Goal: Information Seeking & Learning: Learn about a topic

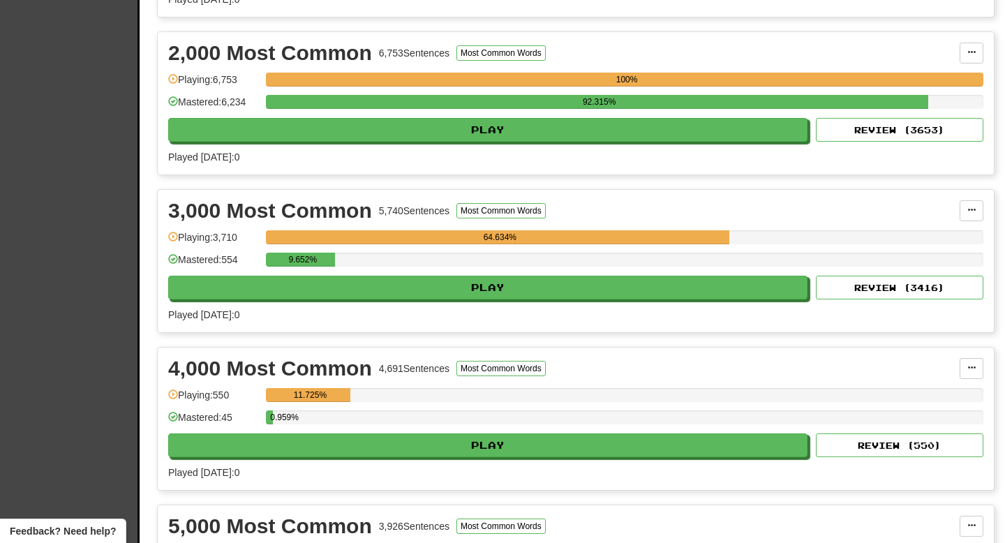
scroll to position [477, 0]
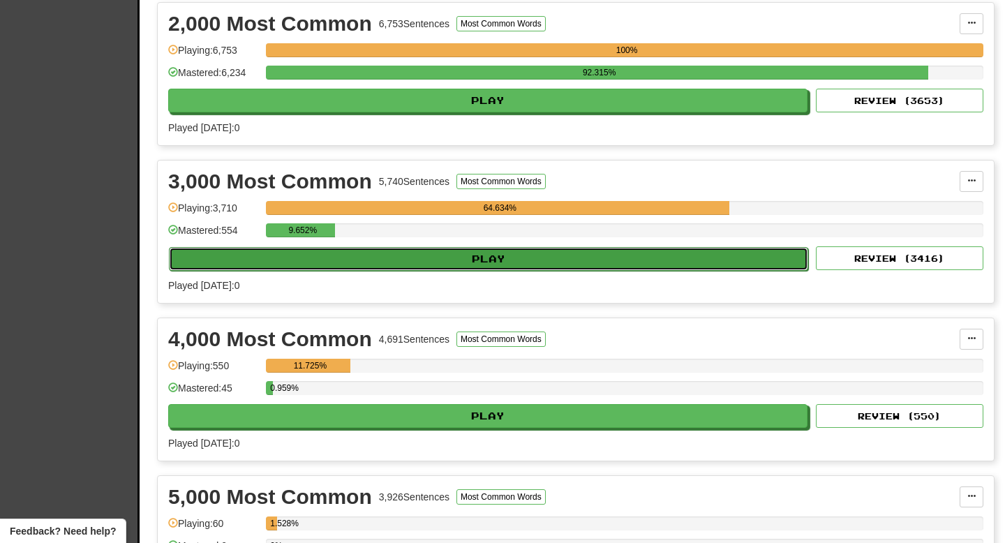
click at [399, 265] on button "Play" at bounding box center [488, 259] width 639 height 24
select select "**"
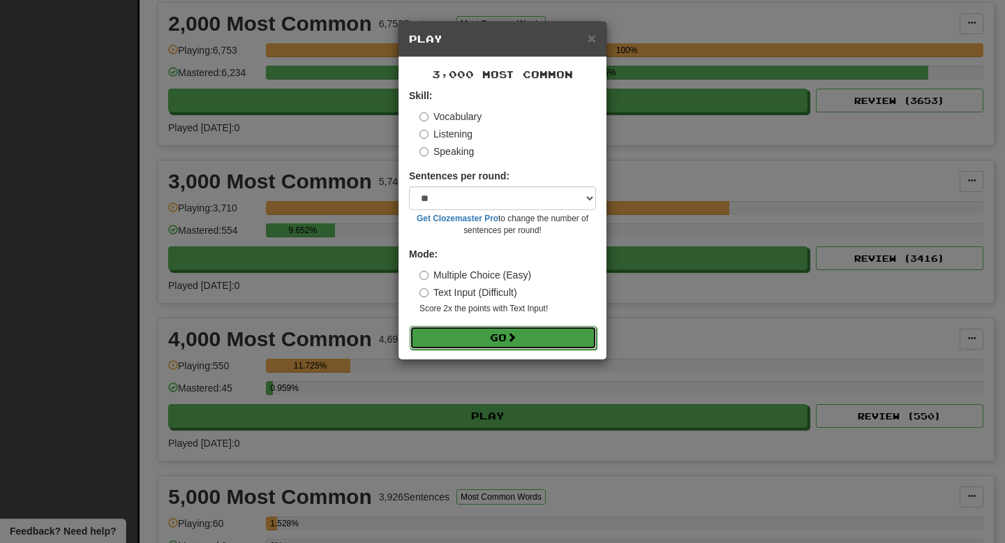
click at [426, 327] on button "Go" at bounding box center [503, 338] width 187 height 24
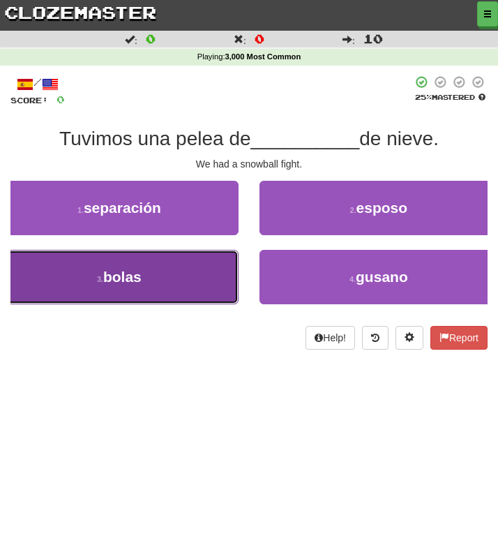
click at [132, 281] on span "bolas" at bounding box center [122, 277] width 38 height 16
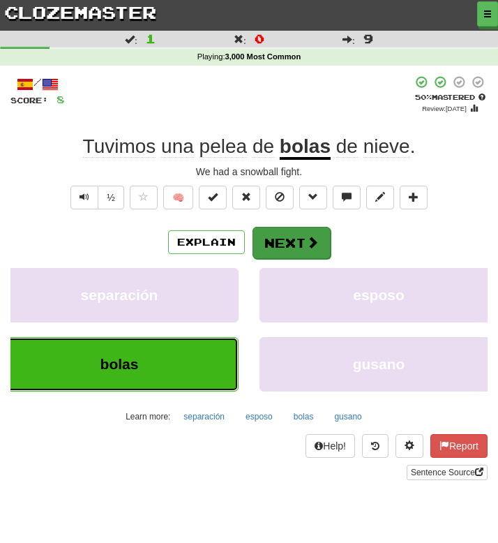
click at [283, 229] on button "Next" at bounding box center [292, 243] width 78 height 32
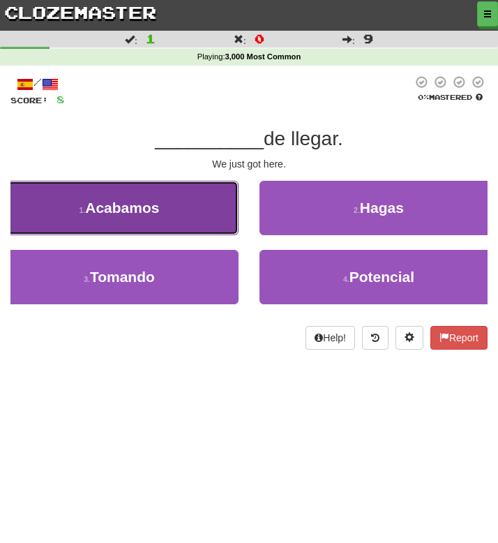
click at [182, 214] on button "1 . Acabamos" at bounding box center [119, 208] width 239 height 54
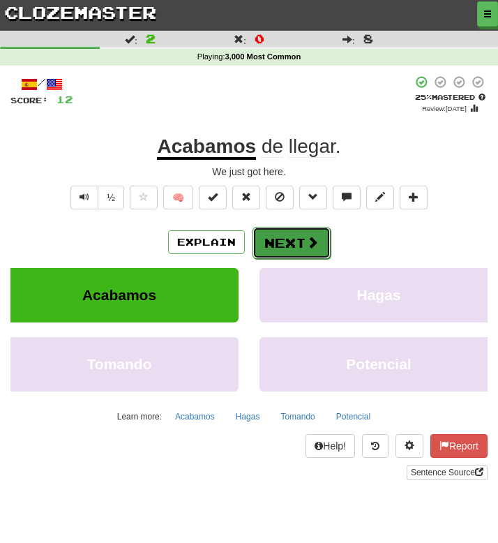
click at [261, 242] on button "Next" at bounding box center [292, 243] width 78 height 32
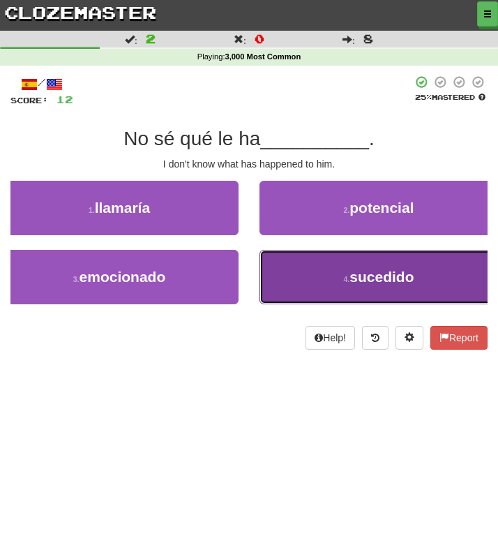
click at [277, 284] on button "4 . sucedido" at bounding box center [379, 277] width 239 height 54
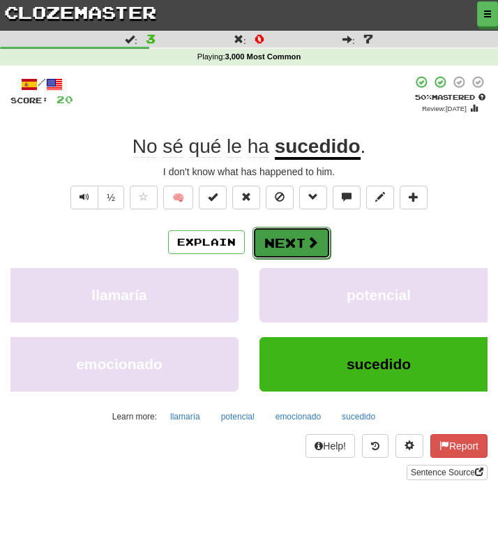
click at [284, 248] on button "Next" at bounding box center [292, 243] width 78 height 32
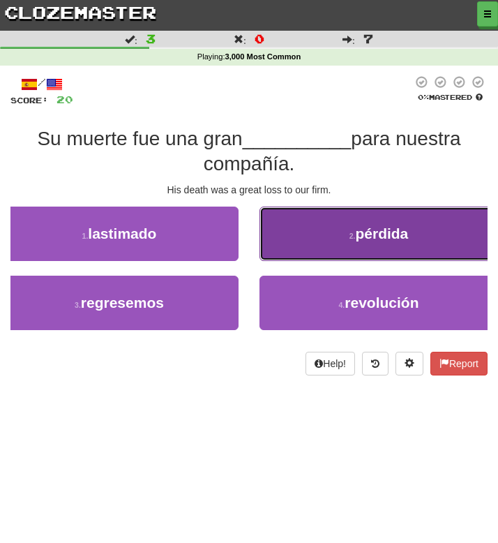
click at [307, 247] on button "2 . pérdida" at bounding box center [379, 234] width 239 height 54
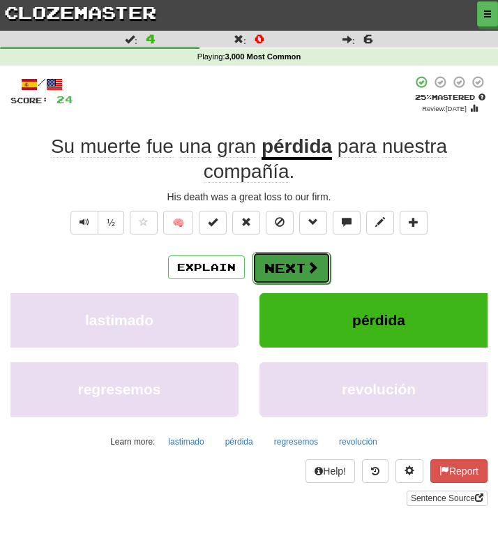
click at [292, 274] on button "Next" at bounding box center [292, 268] width 78 height 32
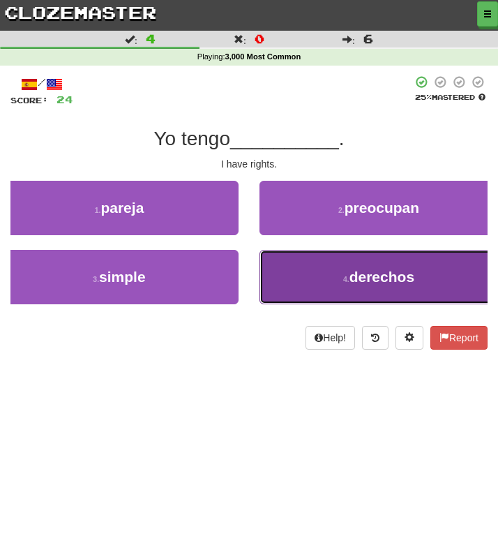
click at [290, 283] on button "4 . derechos" at bounding box center [379, 277] width 239 height 54
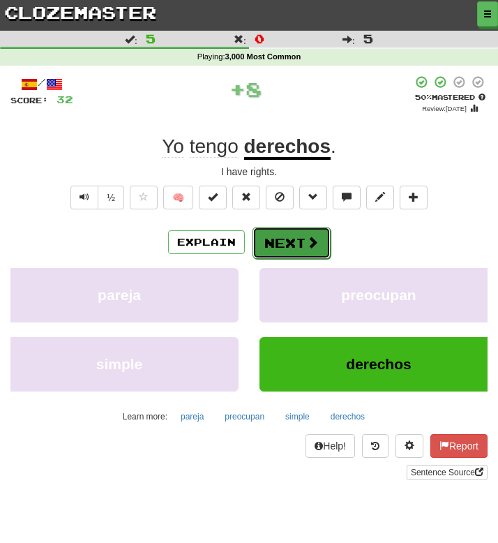
click at [278, 236] on button "Next" at bounding box center [292, 243] width 78 height 32
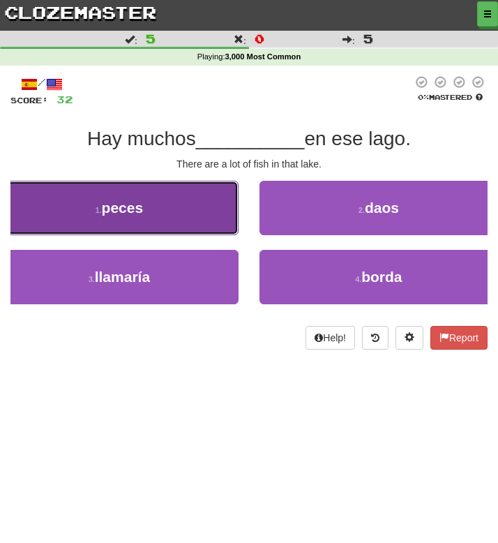
click at [191, 209] on button "1 . peces" at bounding box center [119, 208] width 239 height 54
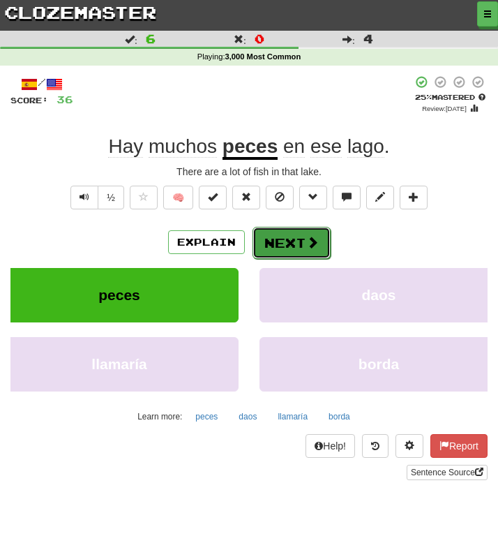
click at [268, 247] on button "Next" at bounding box center [292, 243] width 78 height 32
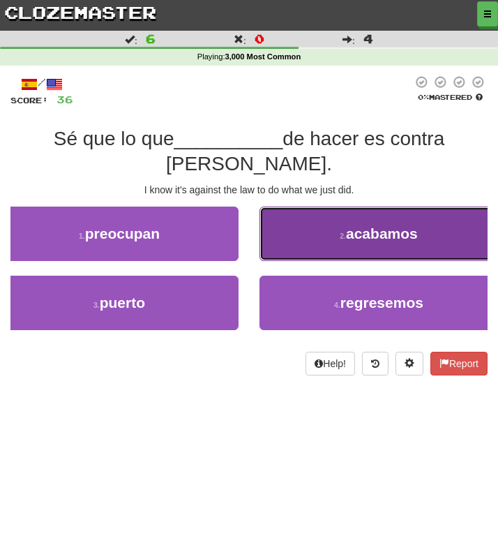
click at [327, 207] on button "2 . acabamos" at bounding box center [379, 234] width 239 height 54
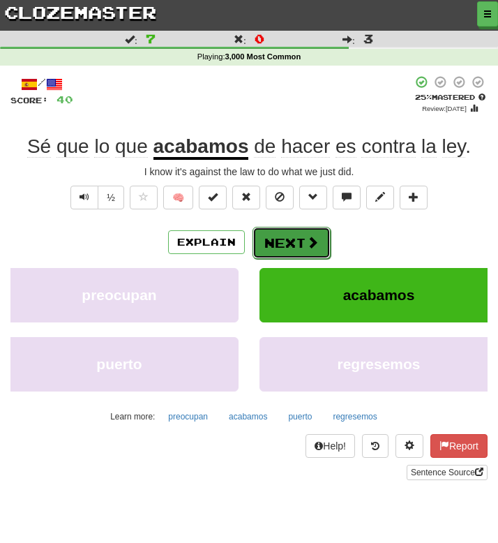
click at [285, 246] on button "Next" at bounding box center [292, 243] width 78 height 32
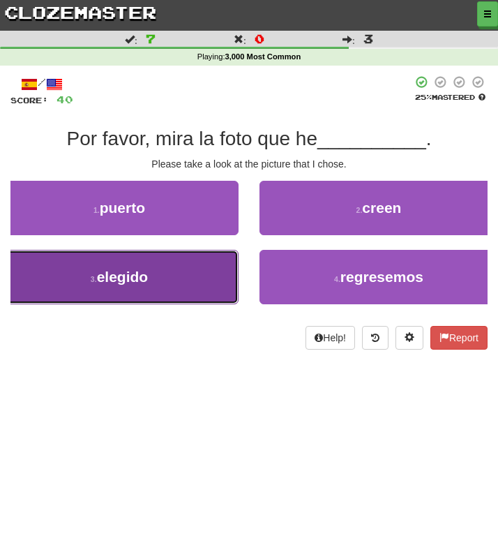
click at [151, 283] on button "3 . elegido" at bounding box center [119, 277] width 239 height 54
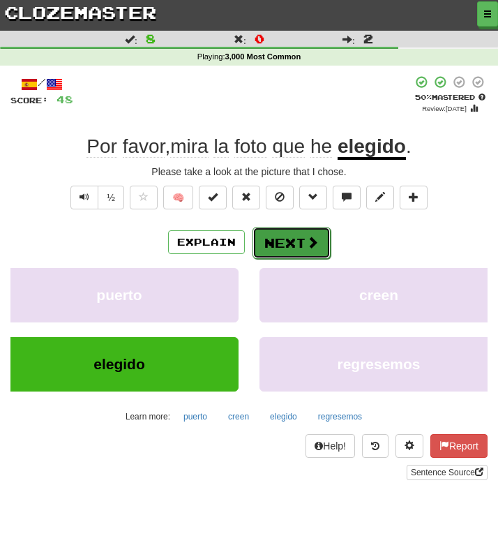
click at [293, 244] on button "Next" at bounding box center [292, 243] width 78 height 32
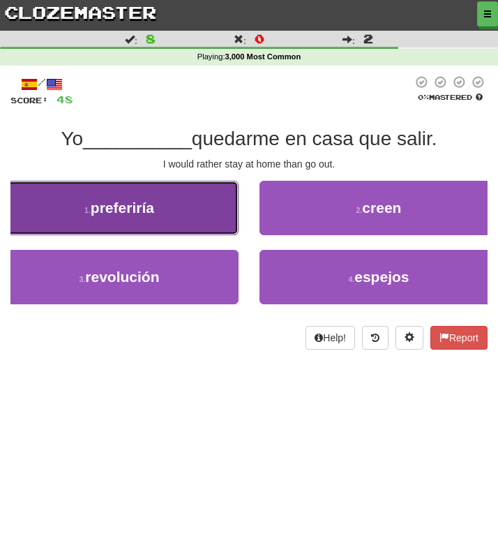
click at [175, 211] on button "1 . preferiría" at bounding box center [119, 208] width 239 height 54
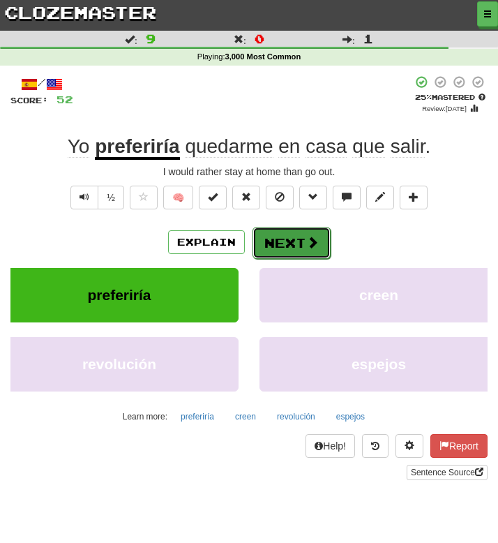
click at [304, 250] on button "Next" at bounding box center [292, 243] width 78 height 32
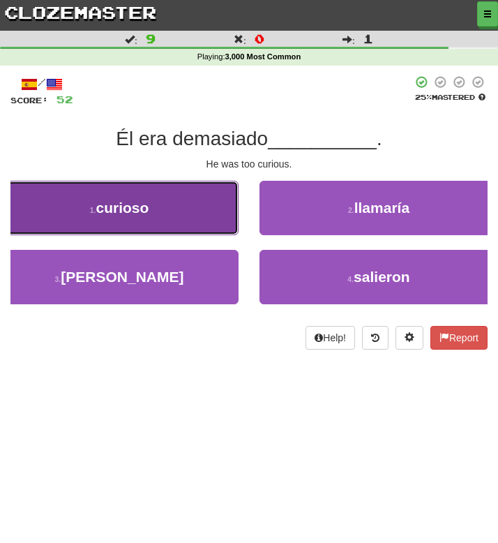
click at [143, 205] on span "curioso" at bounding box center [122, 208] width 53 height 16
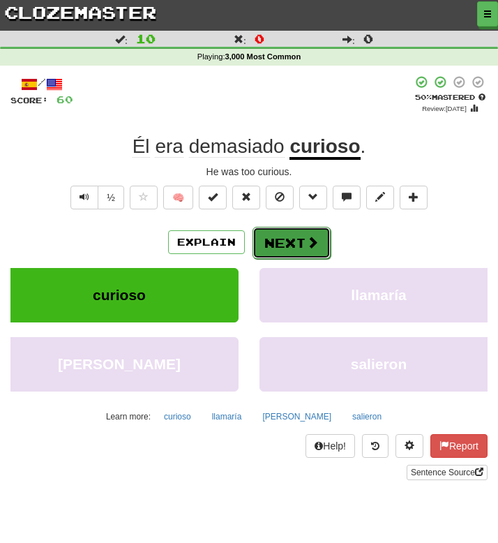
click at [276, 247] on button "Next" at bounding box center [292, 243] width 78 height 32
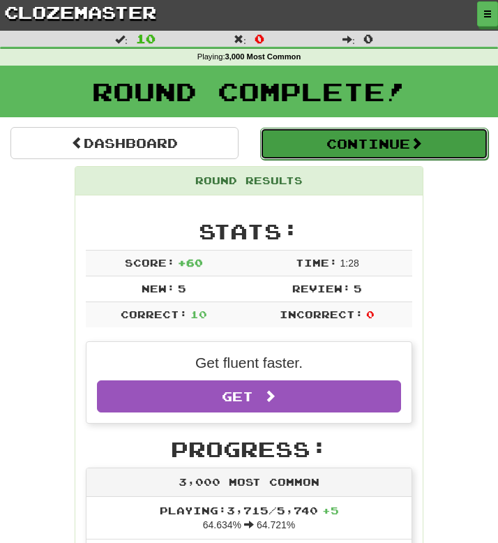
click at [276, 151] on button "Continue" at bounding box center [374, 144] width 228 height 32
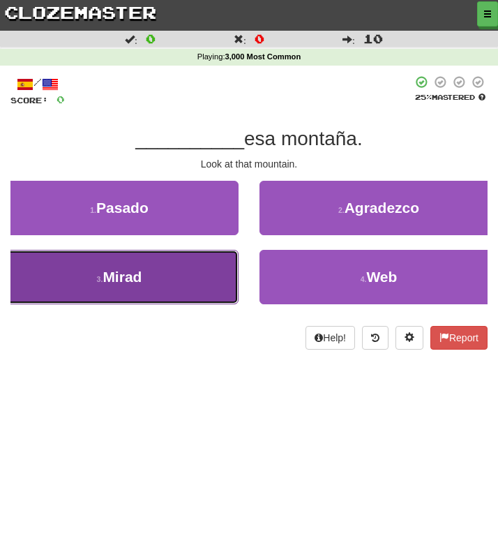
click at [170, 299] on button "3 . Mirad" at bounding box center [119, 277] width 239 height 54
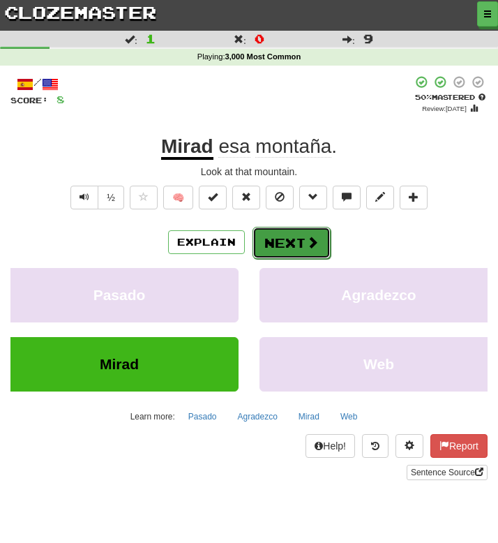
click at [270, 254] on button "Next" at bounding box center [292, 243] width 78 height 32
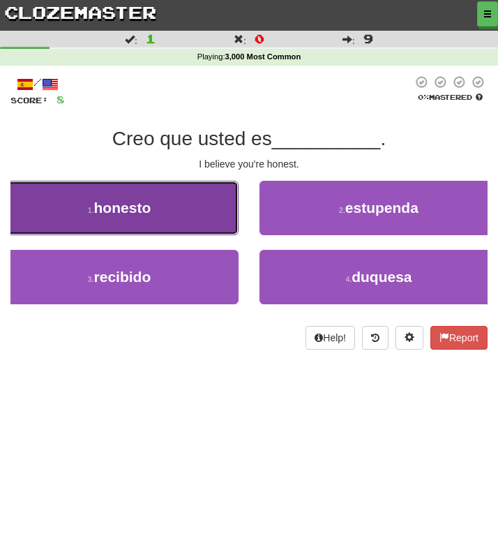
click at [158, 211] on button "1 . honesto" at bounding box center [119, 208] width 239 height 54
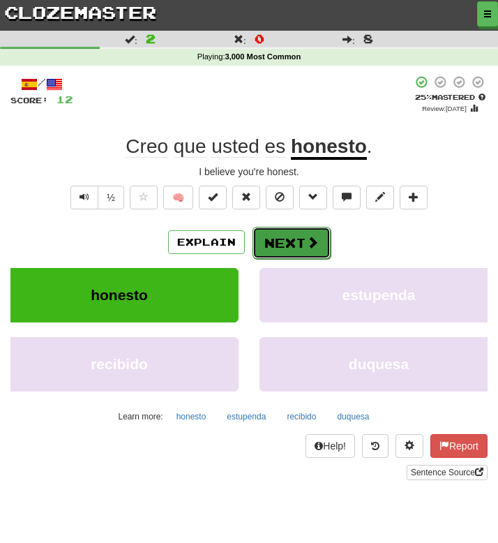
click at [262, 237] on button "Next" at bounding box center [292, 243] width 78 height 32
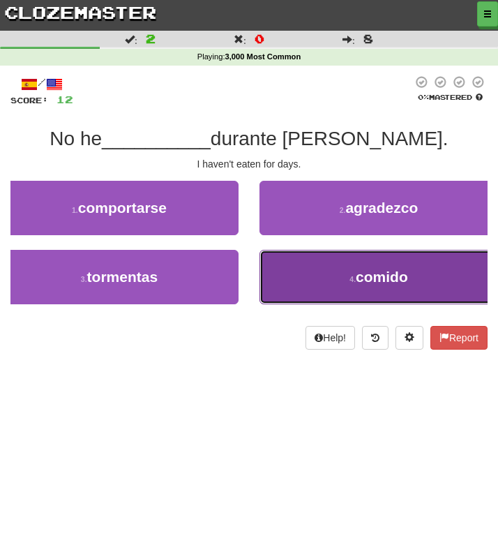
click at [302, 279] on button "4 . comido" at bounding box center [379, 277] width 239 height 54
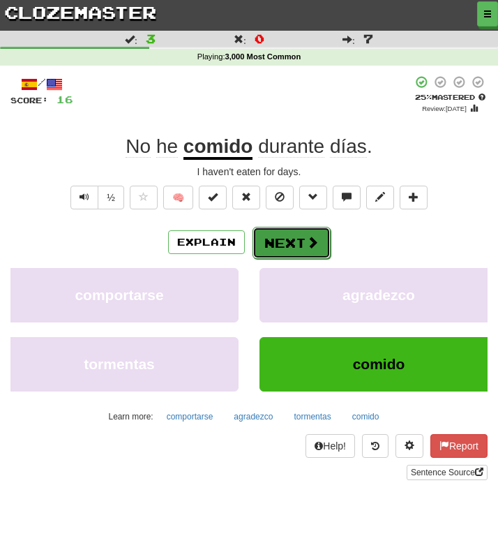
click at [313, 249] on span at bounding box center [312, 242] width 13 height 13
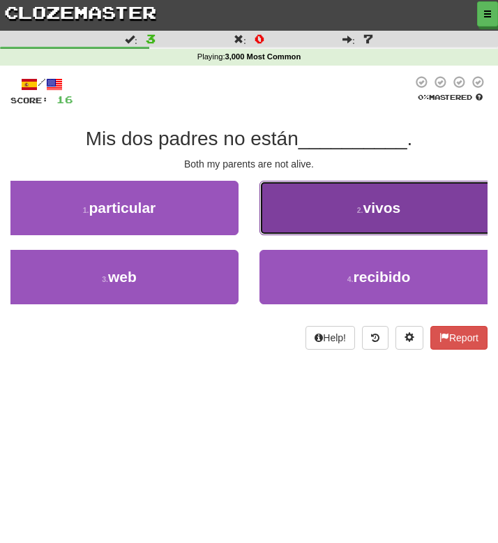
click at [319, 216] on button "2 . vivos" at bounding box center [379, 208] width 239 height 54
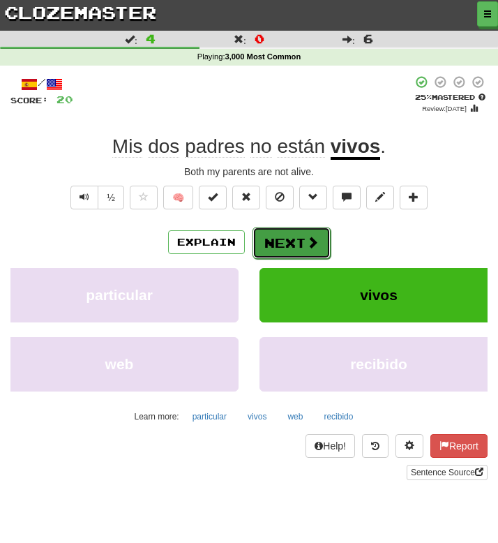
click at [281, 254] on button "Next" at bounding box center [292, 243] width 78 height 32
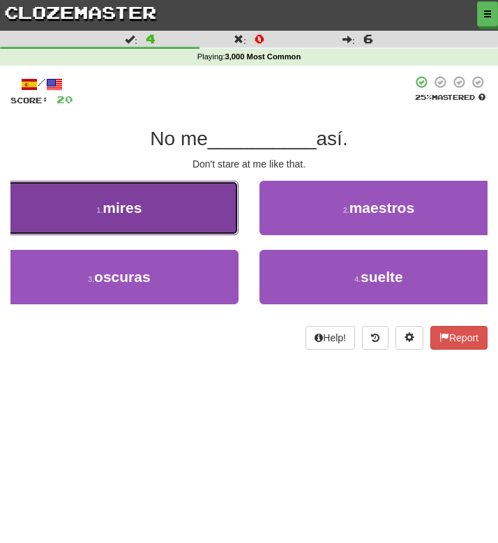
click at [140, 207] on span "mires" at bounding box center [122, 208] width 39 height 16
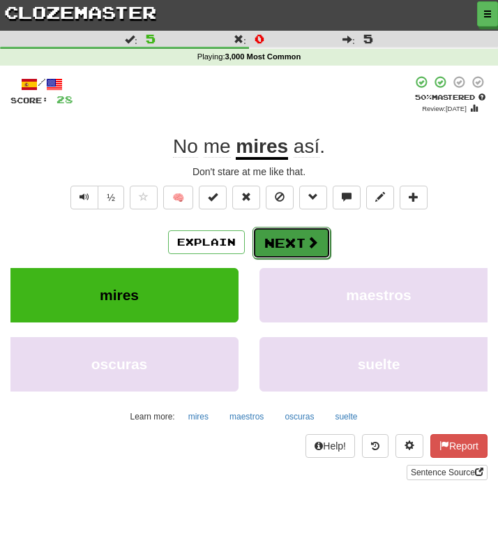
click at [270, 255] on button "Next" at bounding box center [292, 243] width 78 height 32
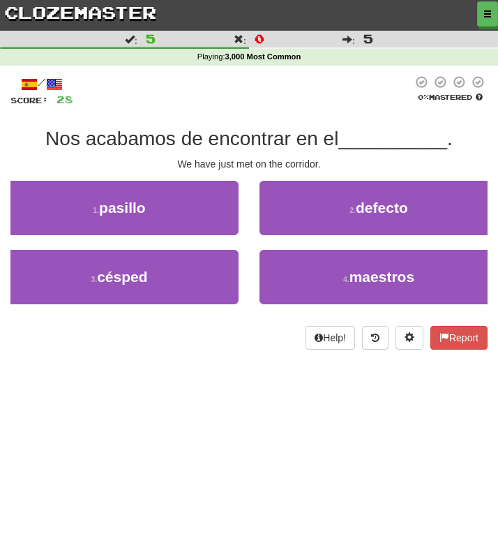
click at [257, 98] on div at bounding box center [242, 90] width 339 height 31
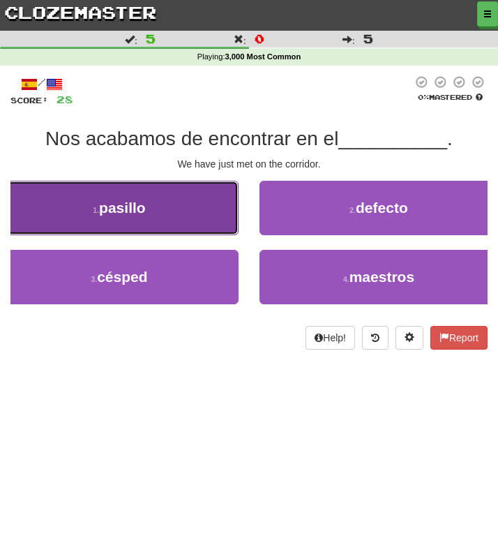
click at [186, 192] on button "1 . pasillo" at bounding box center [119, 208] width 239 height 54
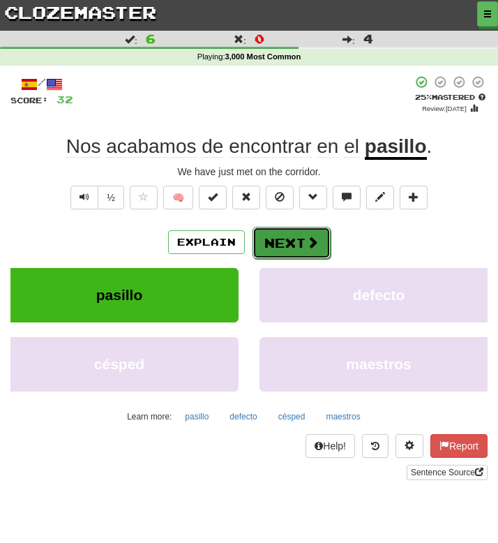
click at [272, 243] on button "Next" at bounding box center [292, 243] width 78 height 32
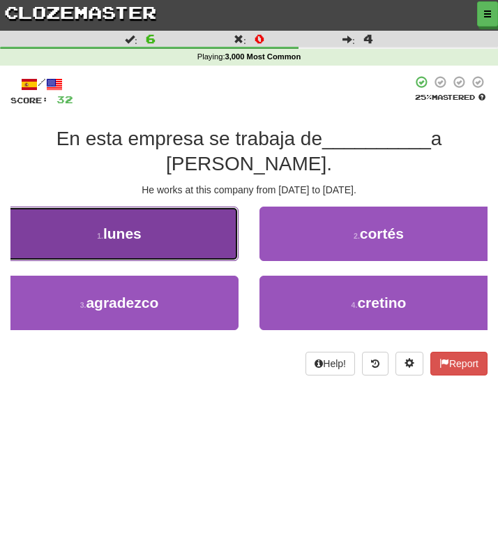
click at [162, 207] on button "1 . lunes" at bounding box center [119, 234] width 239 height 54
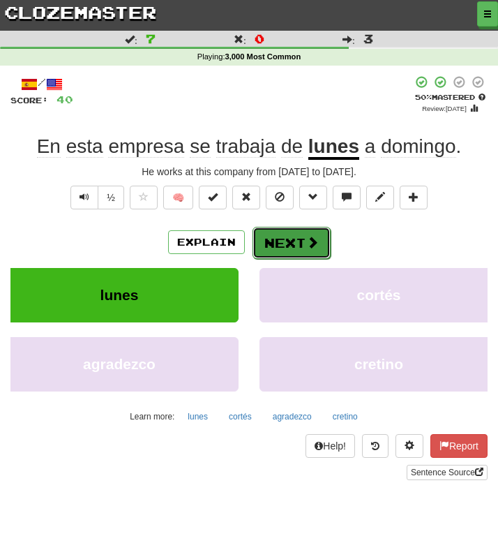
click at [264, 243] on button "Next" at bounding box center [292, 243] width 78 height 32
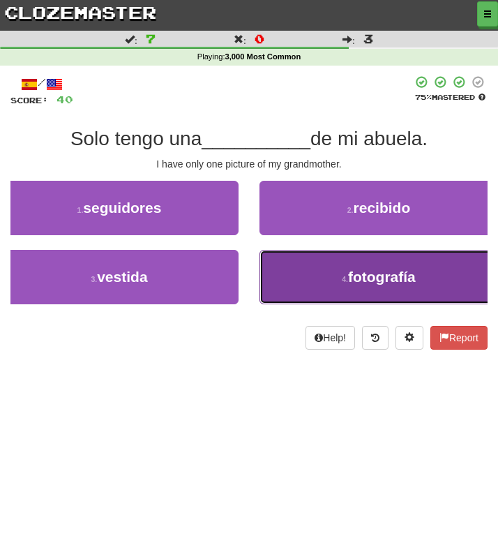
click at [291, 284] on button "4 . fotografía" at bounding box center [379, 277] width 239 height 54
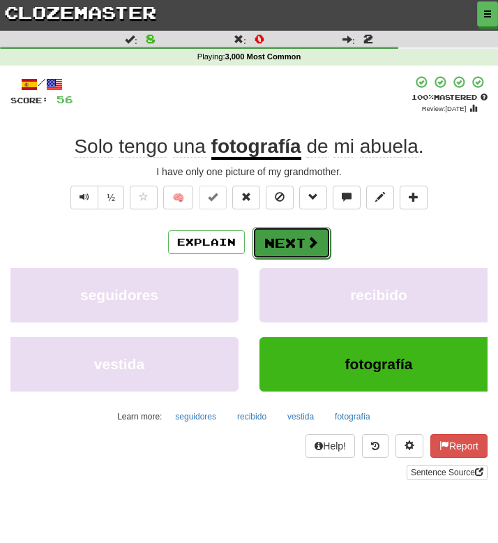
click at [274, 256] on button "Next" at bounding box center [292, 243] width 78 height 32
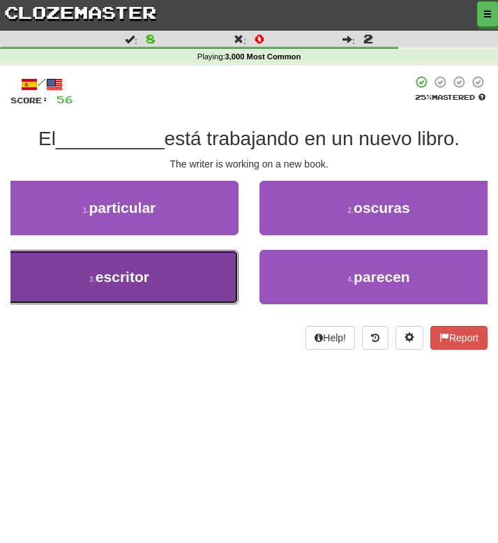
click at [179, 281] on button "3 . escritor" at bounding box center [119, 277] width 239 height 54
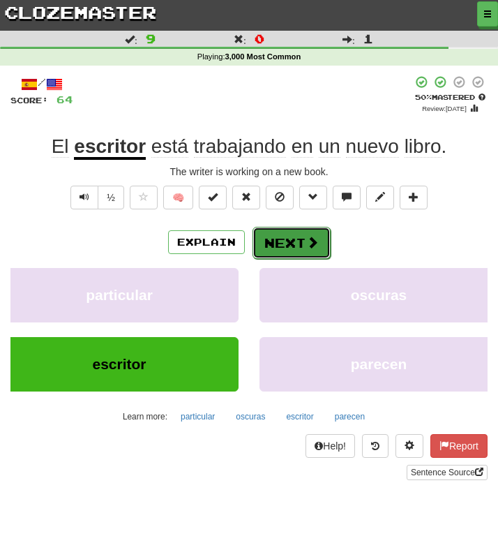
click at [270, 246] on button "Next" at bounding box center [292, 243] width 78 height 32
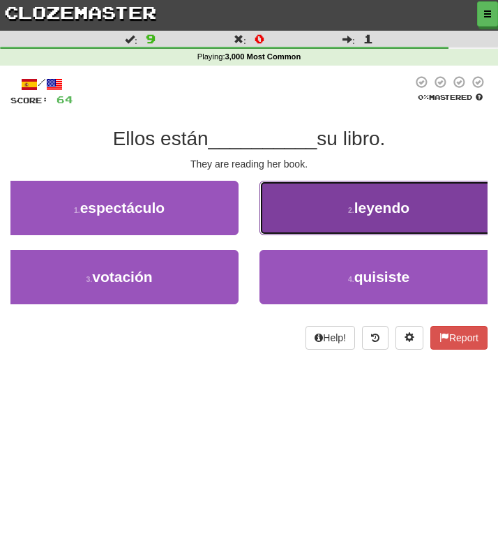
click at [321, 211] on button "2 . leyendo" at bounding box center [379, 208] width 239 height 54
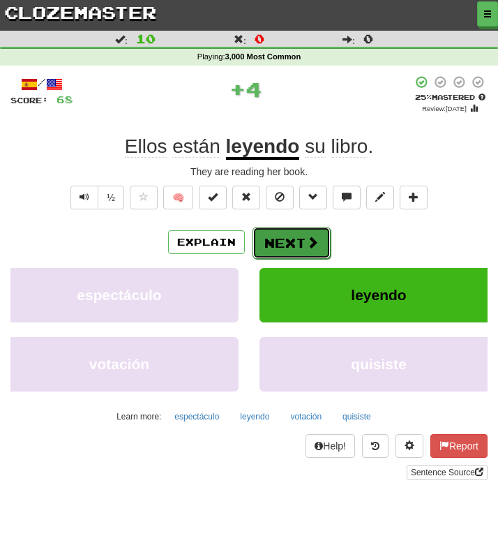
click at [293, 238] on button "Next" at bounding box center [292, 243] width 78 height 32
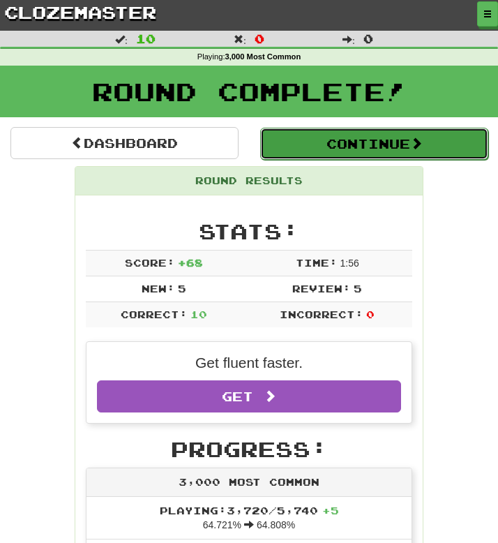
click at [307, 149] on button "Continue" at bounding box center [374, 144] width 228 height 32
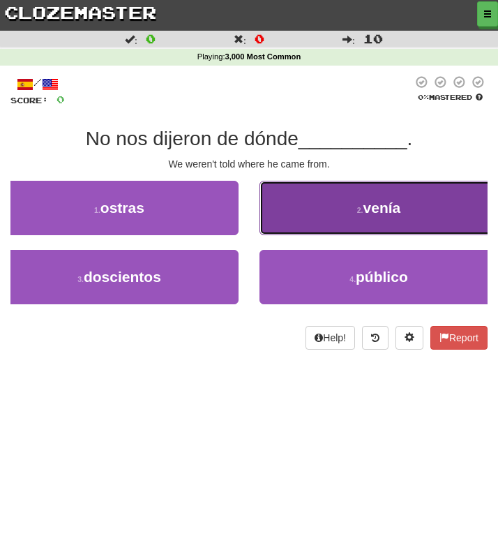
click at [282, 216] on button "2 . venía" at bounding box center [379, 208] width 239 height 54
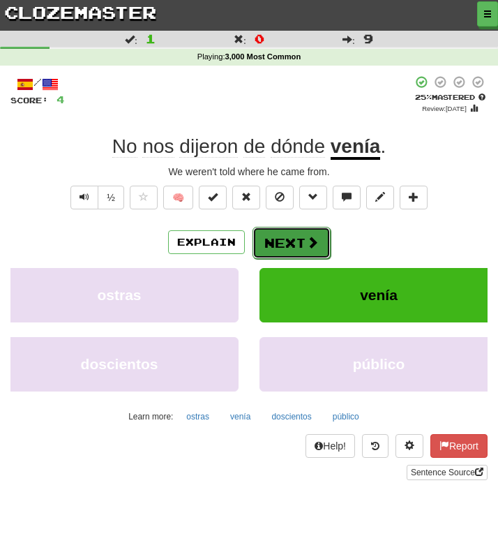
click at [284, 250] on button "Next" at bounding box center [292, 243] width 78 height 32
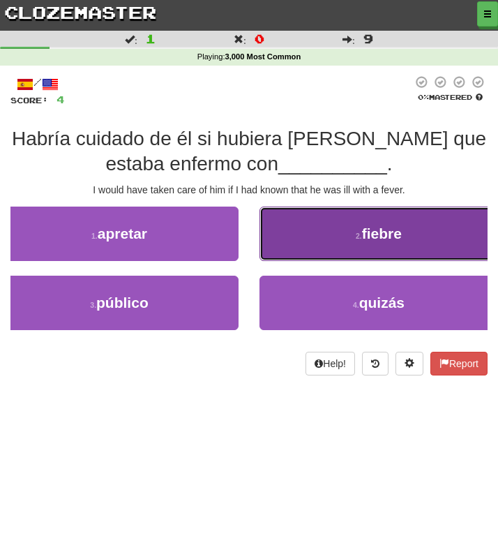
click at [307, 244] on button "2 . fiebre" at bounding box center [379, 234] width 239 height 54
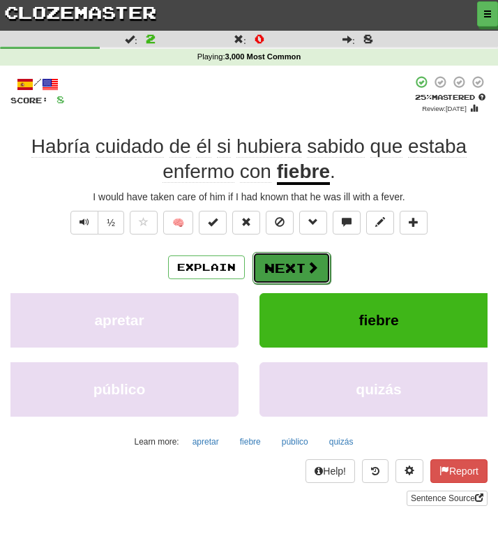
click at [290, 270] on button "Next" at bounding box center [292, 268] width 78 height 32
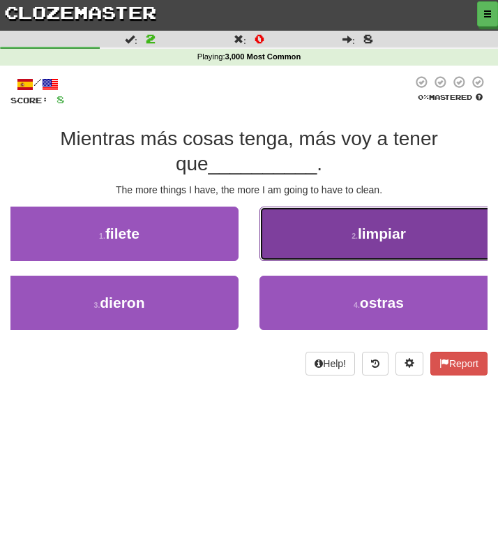
click at [292, 251] on button "2 . limpiar" at bounding box center [379, 234] width 239 height 54
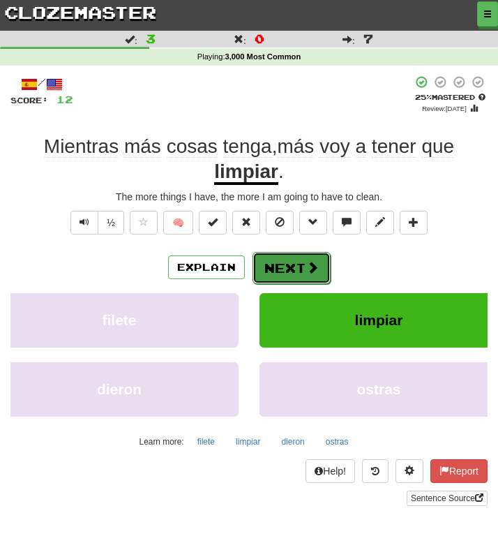
click at [283, 267] on button "Next" at bounding box center [292, 268] width 78 height 32
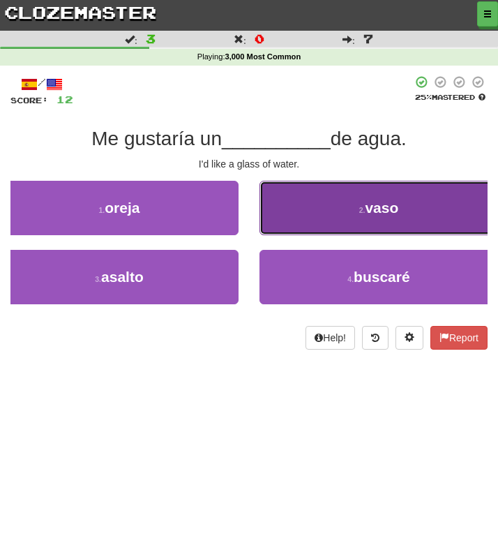
click at [283, 213] on button "2 . vaso" at bounding box center [379, 208] width 239 height 54
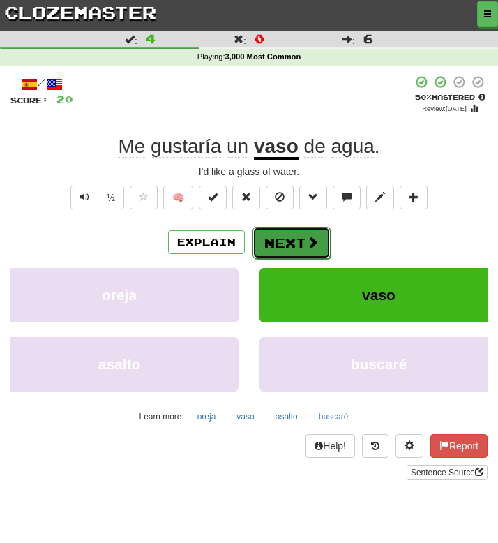
click at [295, 229] on button "Next" at bounding box center [292, 243] width 78 height 32
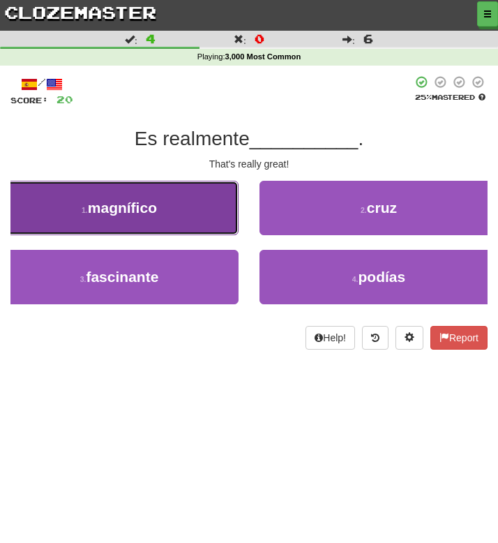
click at [110, 219] on button "1 . magnífico" at bounding box center [119, 208] width 239 height 54
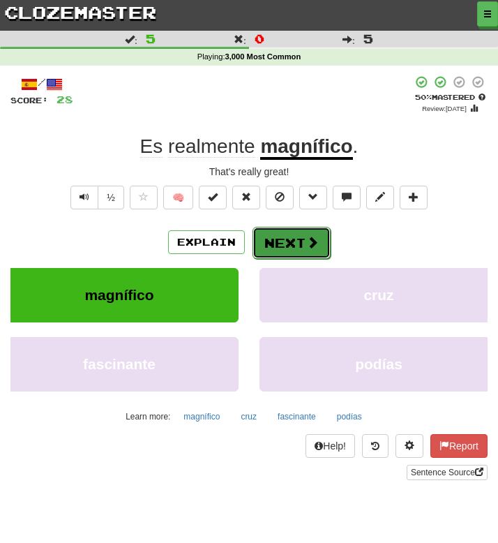
click at [279, 253] on button "Next" at bounding box center [292, 243] width 78 height 32
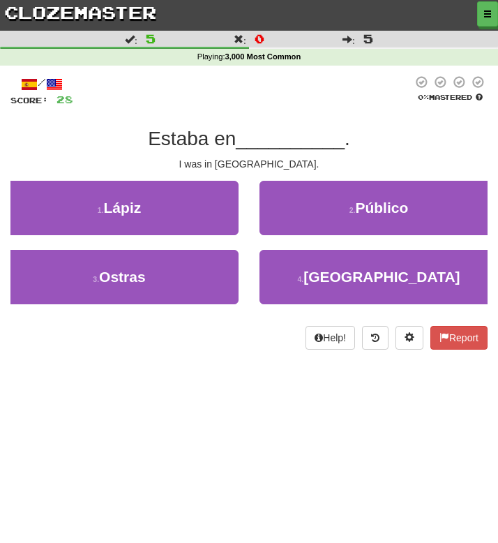
click at [272, 119] on div "/ Score: 28 0 % Mastered Estaba en __________ . I was in Iran. 1 . Lápiz 2 . Pú…" at bounding box center [248, 212] width 477 height 274
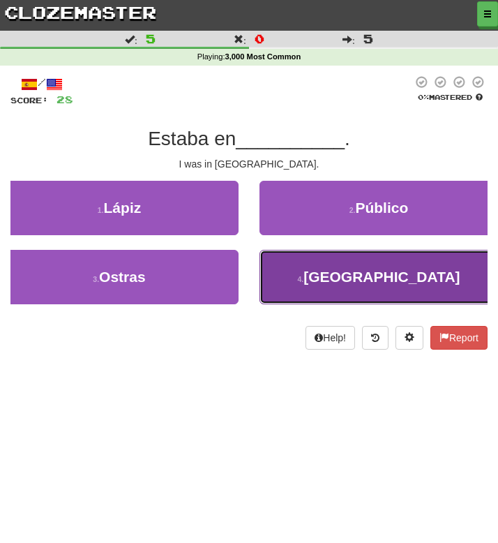
click at [309, 283] on button "4 . Irán" at bounding box center [379, 277] width 239 height 54
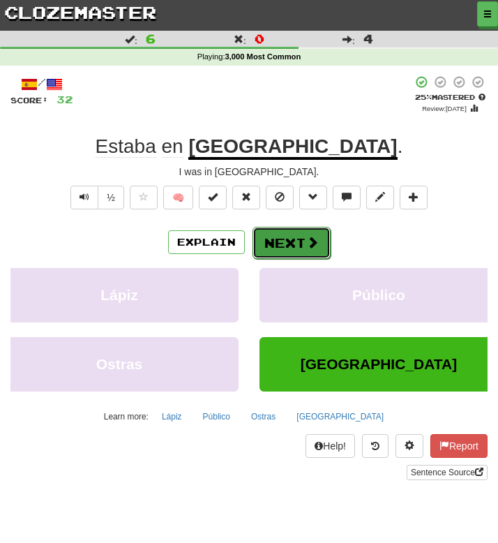
click at [279, 248] on button "Next" at bounding box center [292, 243] width 78 height 32
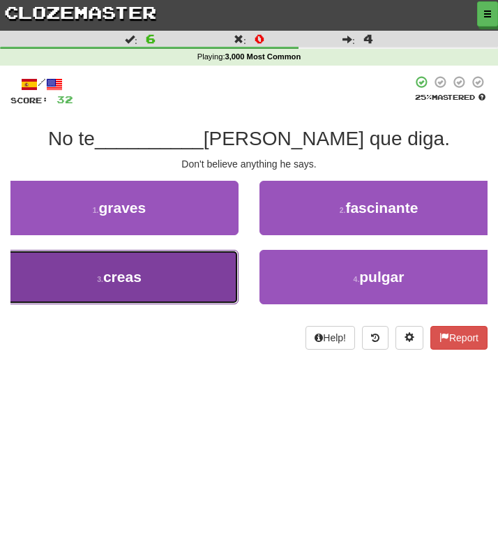
click at [182, 295] on button "3 . creas" at bounding box center [119, 277] width 239 height 54
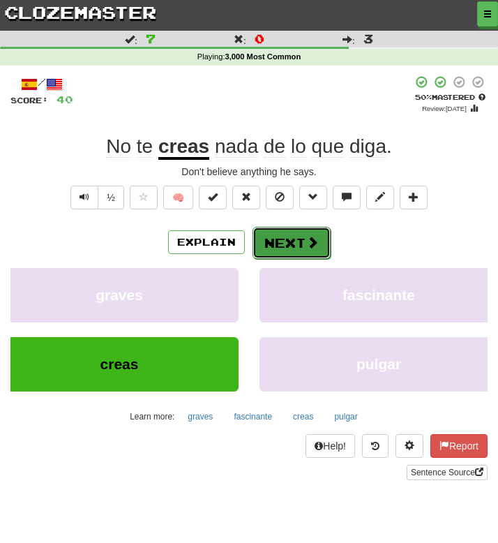
click at [286, 246] on button "Next" at bounding box center [292, 243] width 78 height 32
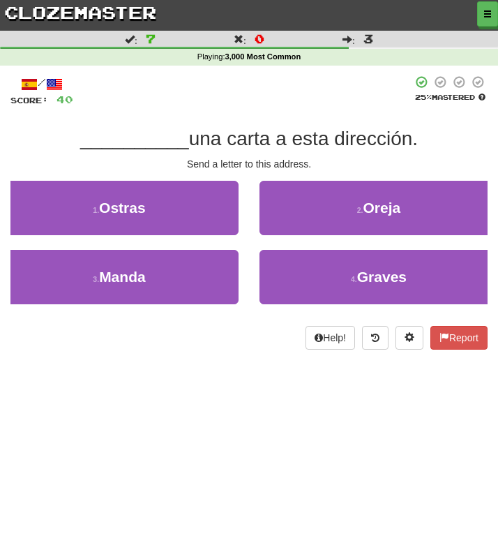
click at [265, 121] on div "/ Score: 40 25 % Mastered __________ una carta a esta dirección. Send a letter …" at bounding box center [248, 212] width 477 height 274
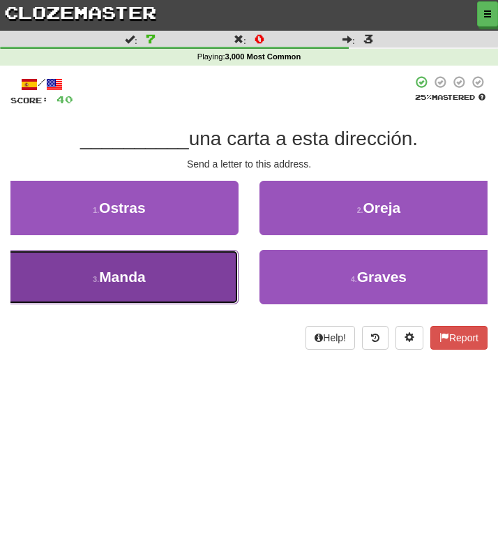
click at [147, 286] on button "3 . Manda" at bounding box center [119, 277] width 239 height 54
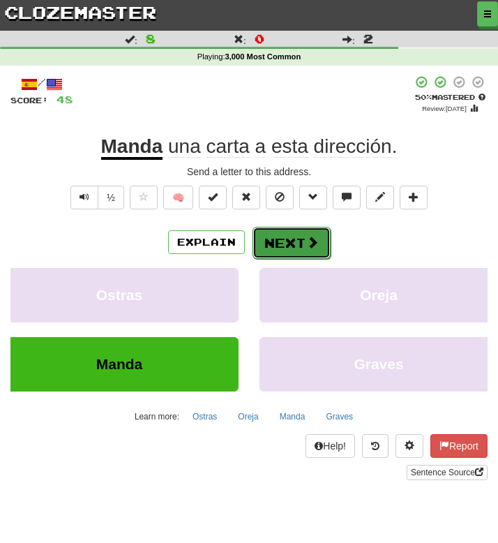
click at [306, 248] on span at bounding box center [312, 242] width 13 height 13
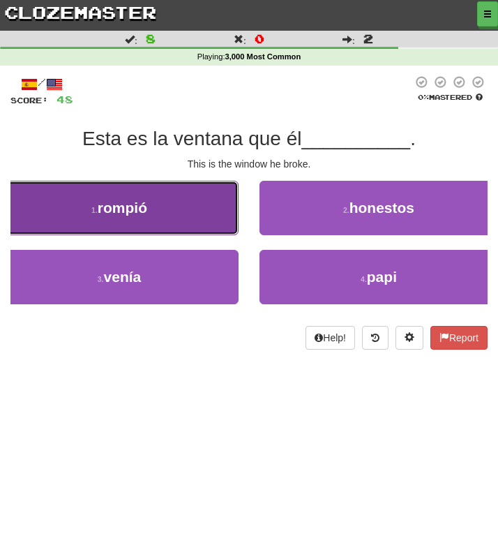
click at [167, 210] on button "1 . rompió" at bounding box center [119, 208] width 239 height 54
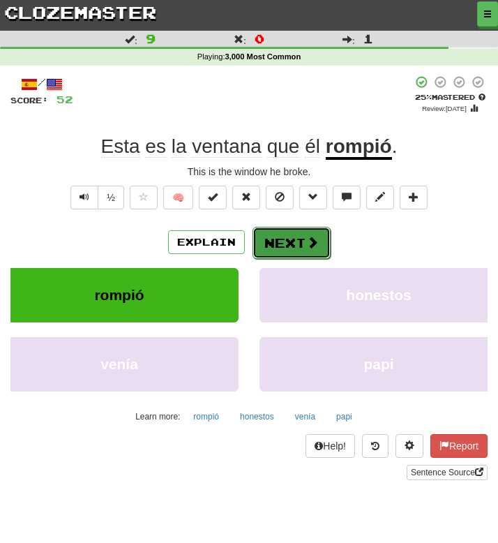
click at [270, 250] on button "Next" at bounding box center [292, 243] width 78 height 32
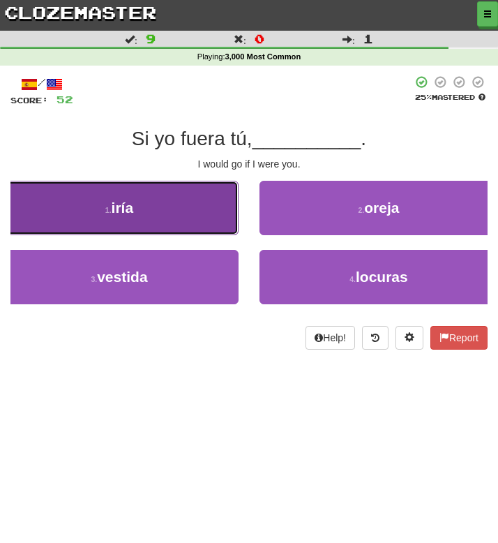
click at [151, 219] on button "1 . iría" at bounding box center [119, 208] width 239 height 54
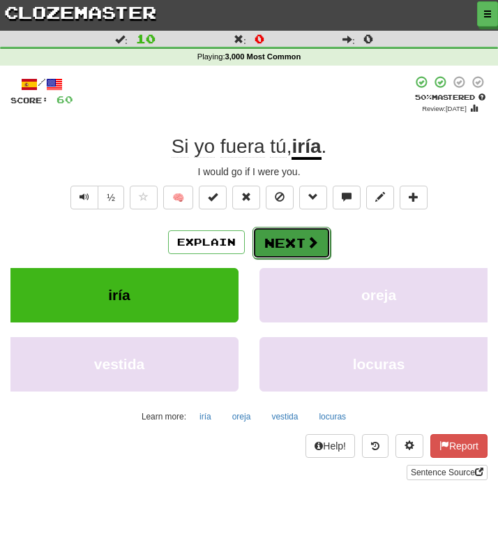
click at [304, 251] on button "Next" at bounding box center [292, 243] width 78 height 32
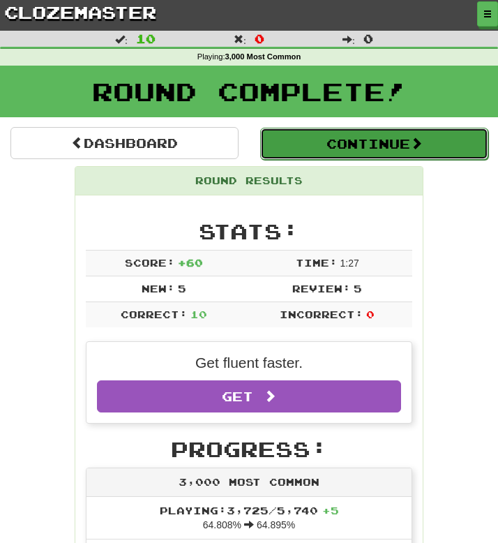
click at [304, 149] on button "Continue" at bounding box center [374, 144] width 228 height 32
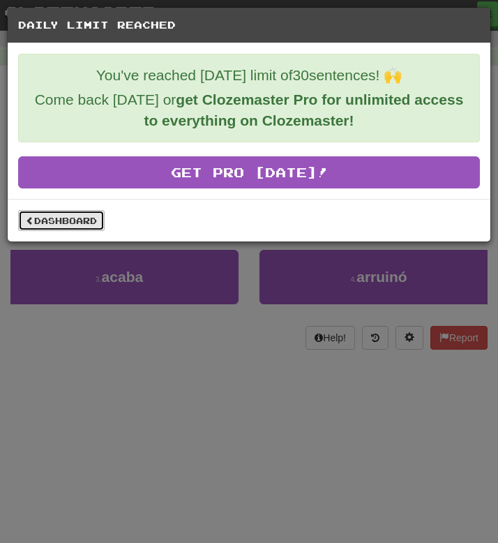
click at [75, 222] on link "Dashboard" at bounding box center [61, 220] width 87 height 21
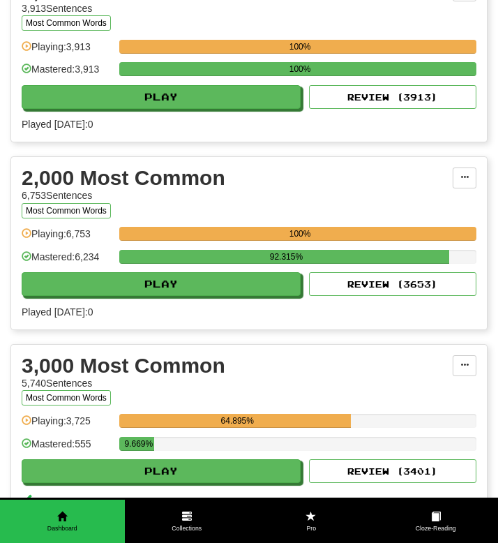
scroll to position [373, 0]
